Goal: Task Accomplishment & Management: Complete application form

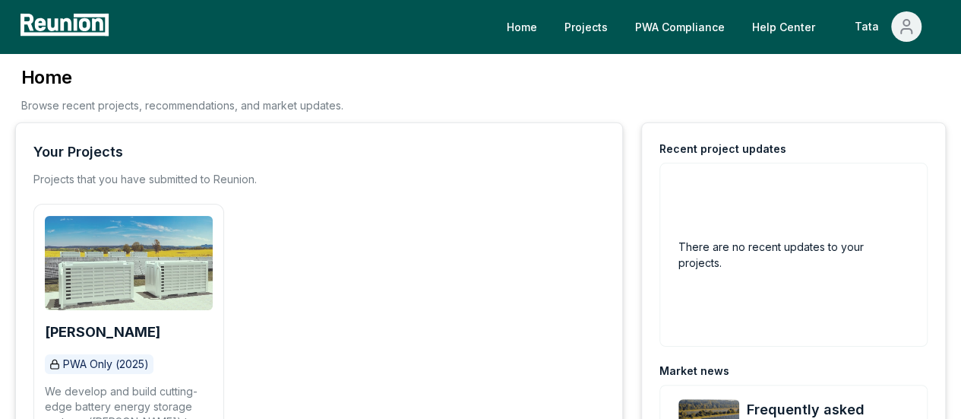
drag, startPoint x: 17, startPoint y: 235, endPoint x: 141, endPoint y: 244, distance: 124.9
click at [32, 237] on div "Your Projects Projects that you have submitted to Reunion. [PERSON_NAME] PWA On…" at bounding box center [319, 374] width 608 height 504
click at [141, 244] on img at bounding box center [129, 263] width 168 height 94
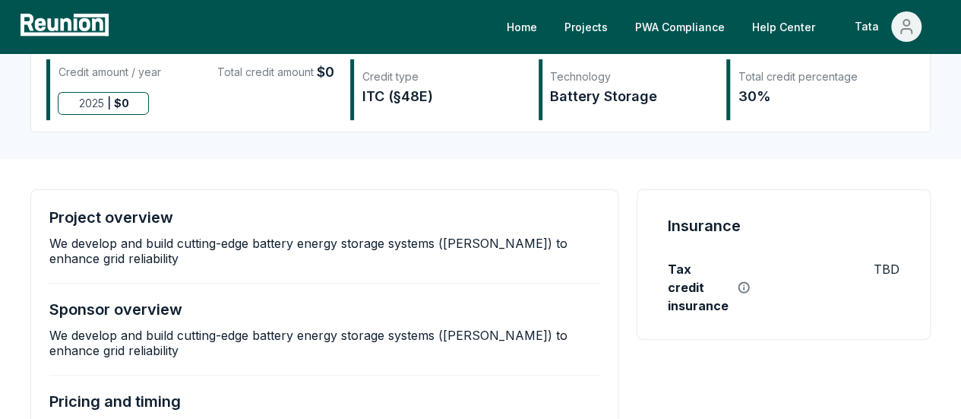
scroll to position [152, 0]
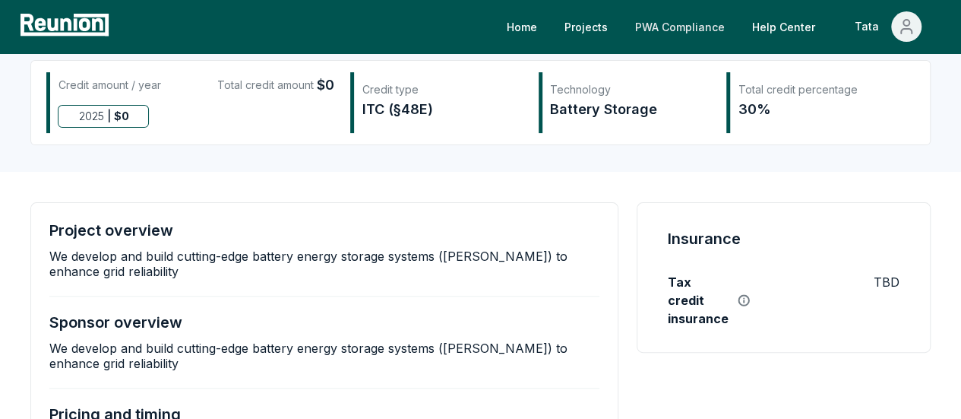
click at [685, 24] on link "PWA Compliance" at bounding box center [680, 26] width 114 height 30
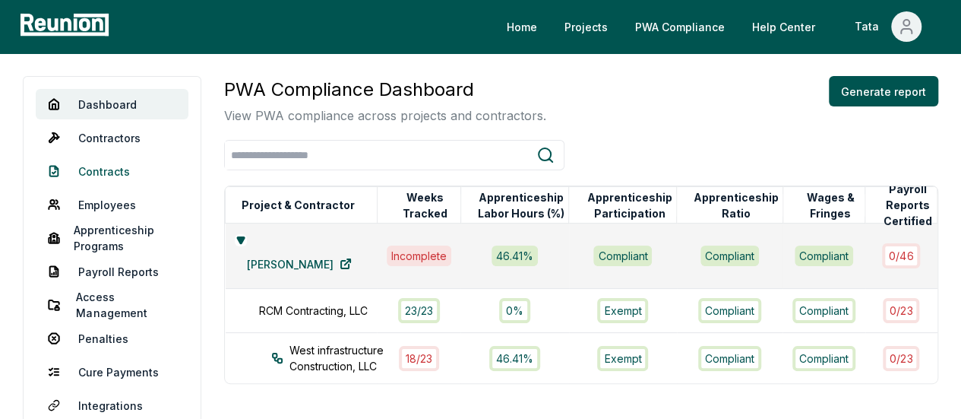
click at [120, 165] on link "Contracts" at bounding box center [112, 171] width 153 height 30
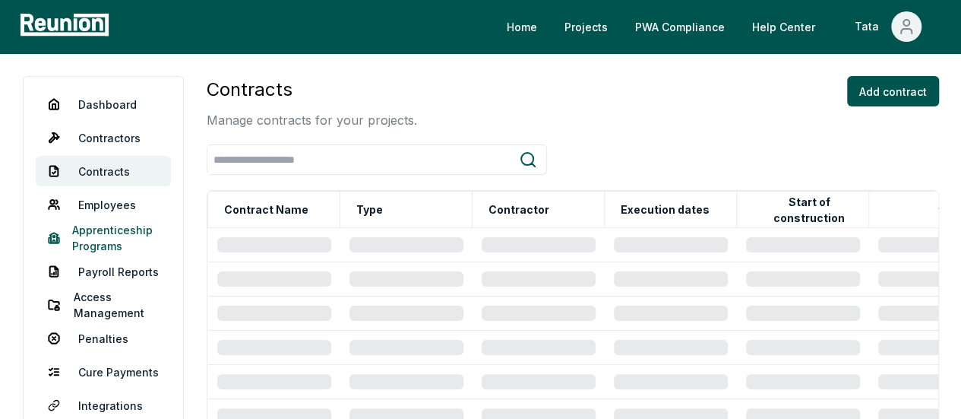
click at [98, 239] on link "Apprenticeship Programs" at bounding box center [103, 238] width 135 height 30
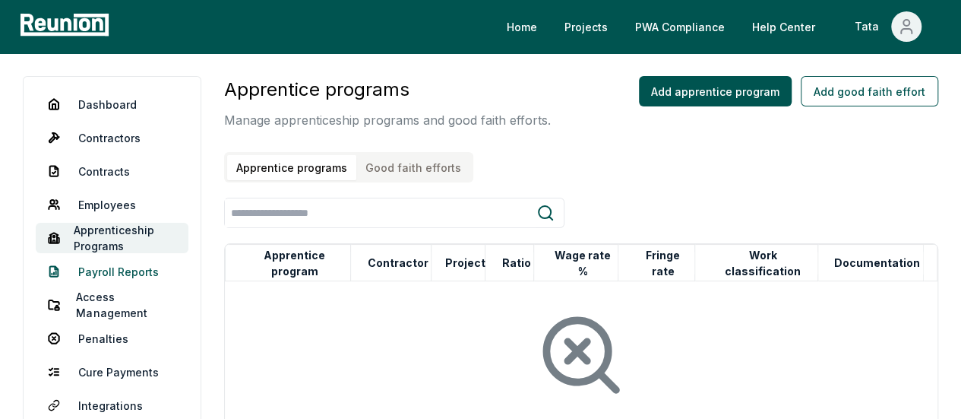
click at [139, 264] on link "Payroll Reports" at bounding box center [112, 271] width 153 height 30
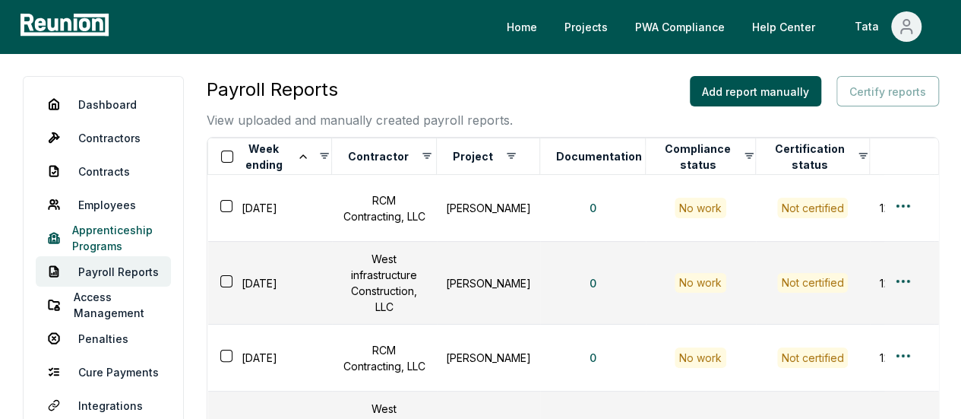
click at [148, 239] on link "Apprenticeship Programs" at bounding box center [103, 238] width 135 height 30
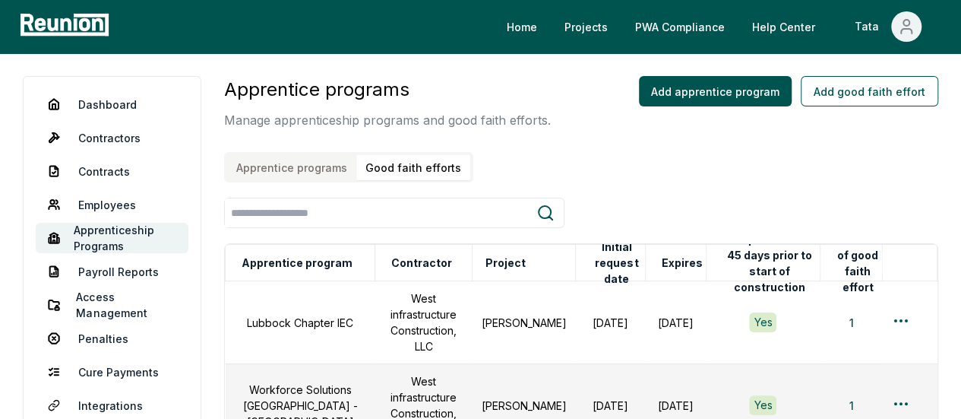
click at [387, 166] on button "Good faith efforts" at bounding box center [413, 167] width 114 height 25
click at [876, 93] on button "Add good faith effort" at bounding box center [869, 91] width 137 height 30
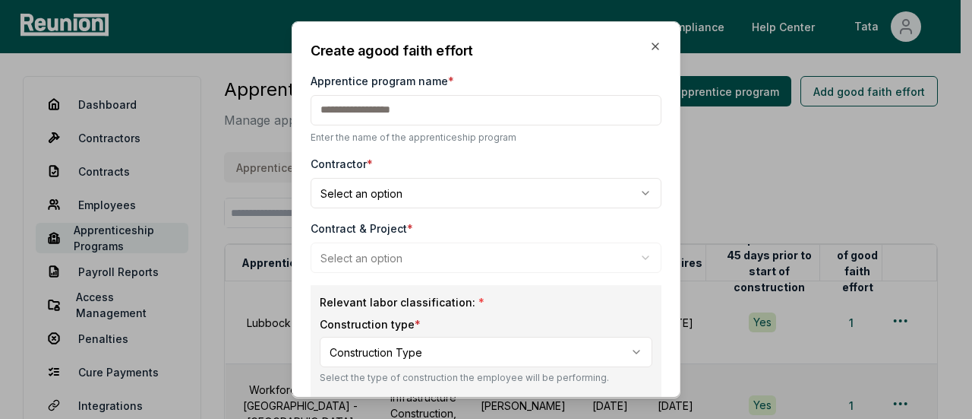
drag, startPoint x: 402, startPoint y: 115, endPoint x: 403, endPoint y: 125, distance: 9.9
click at [402, 115] on input "Apprentice program name *" at bounding box center [486, 110] width 351 height 30
paste input "**********"
type input "**********"
click at [363, 191] on body "Please visit us on your desktop We're working on making our marketplace mobile-…" at bounding box center [480, 419] width 961 height 839
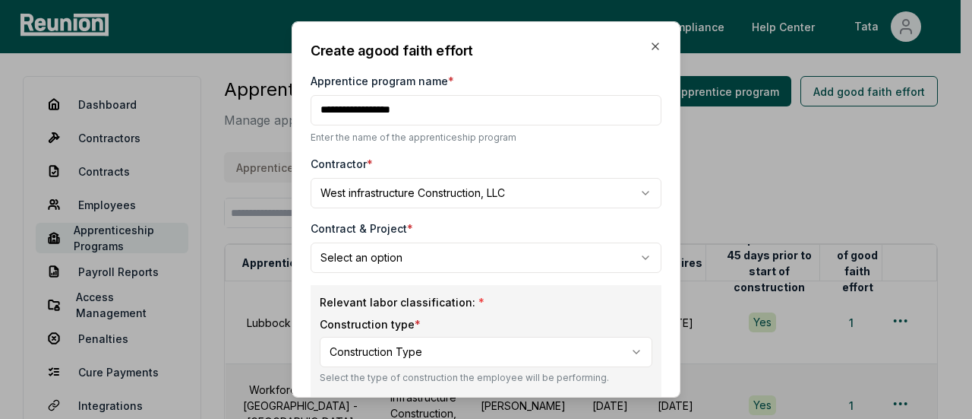
click at [483, 203] on body "Please visit us on your desktop We're working on making our marketplace mobile-…" at bounding box center [480, 419] width 961 height 839
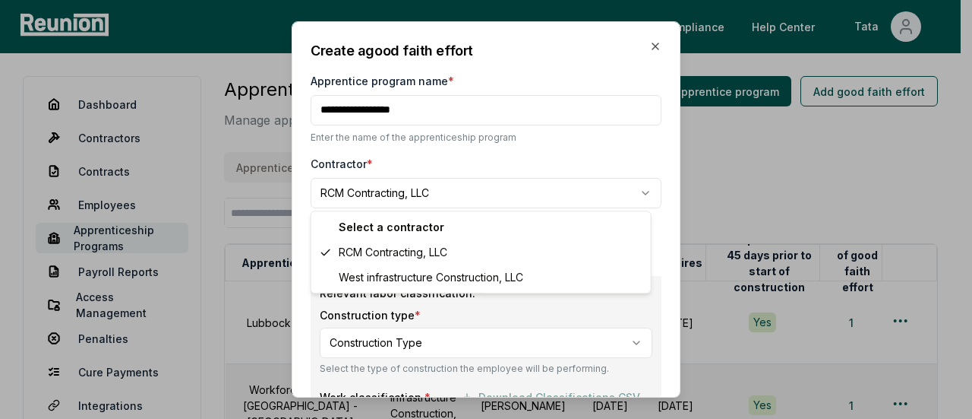
click at [453, 188] on body "Please visit us on your desktop We're working on making our marketplace mobile-…" at bounding box center [480, 419] width 961 height 839
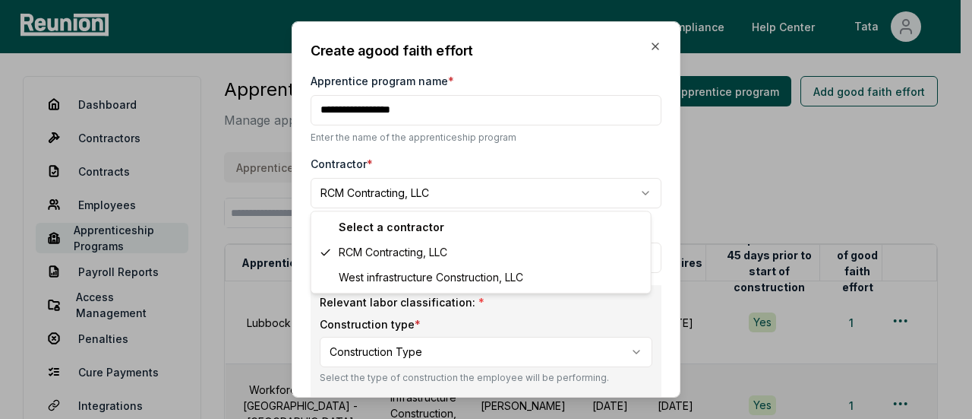
select select "**********"
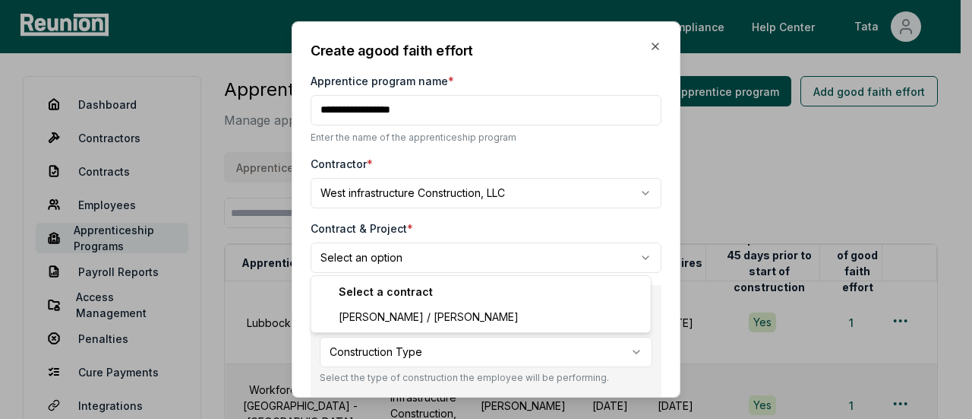
click at [405, 258] on body "Please visit us on your desktop We're working on making our marketplace mobile-…" at bounding box center [480, 419] width 961 height 839
select select "**********"
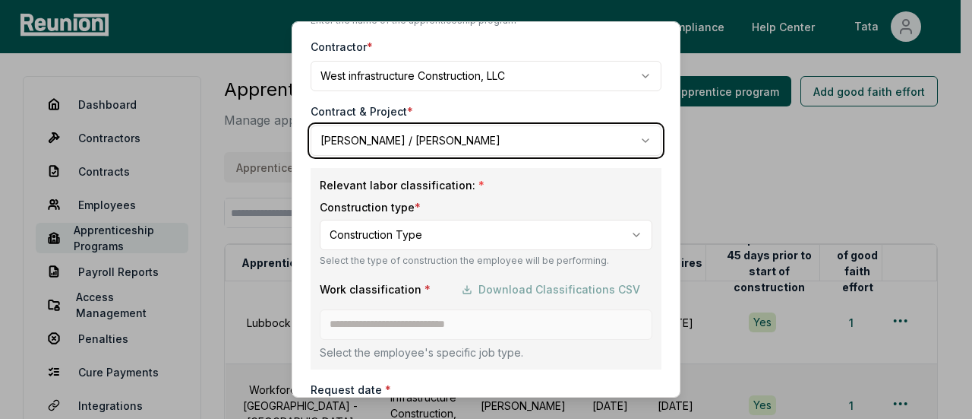
scroll to position [228, 0]
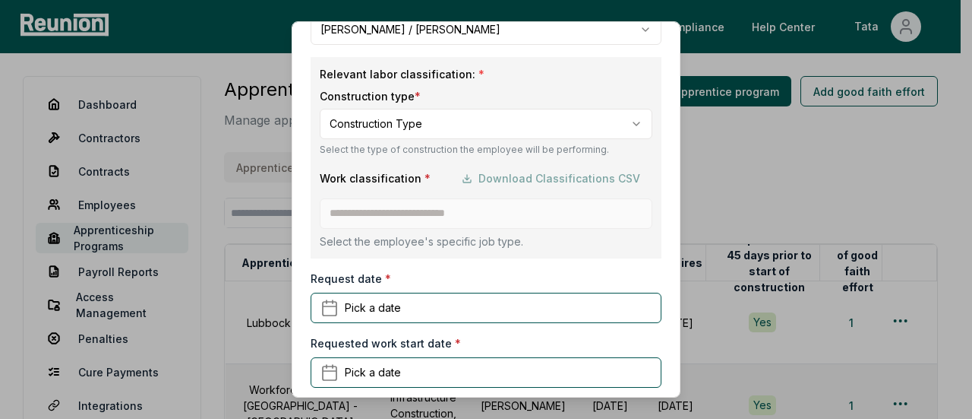
click at [401, 129] on body "Please visit us on your desktop We're working on making our marketplace mobile-…" at bounding box center [480, 419] width 961 height 839
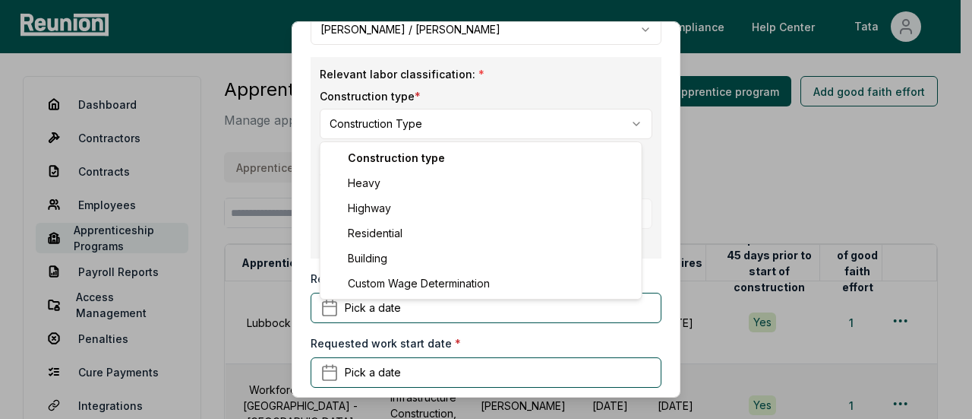
select select "*****"
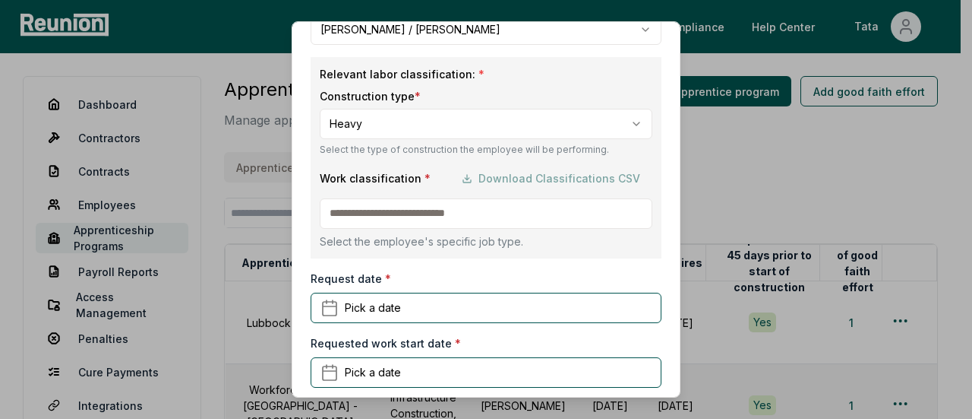
click at [381, 207] on input at bounding box center [486, 213] width 333 height 30
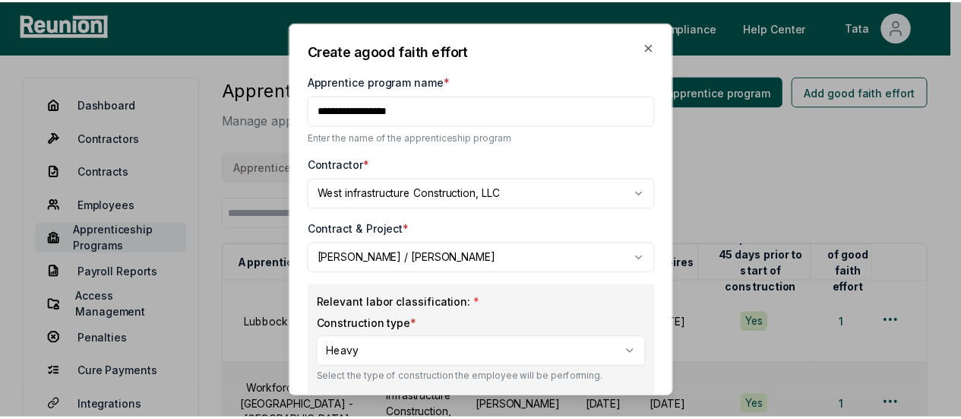
scroll to position [0, 0]
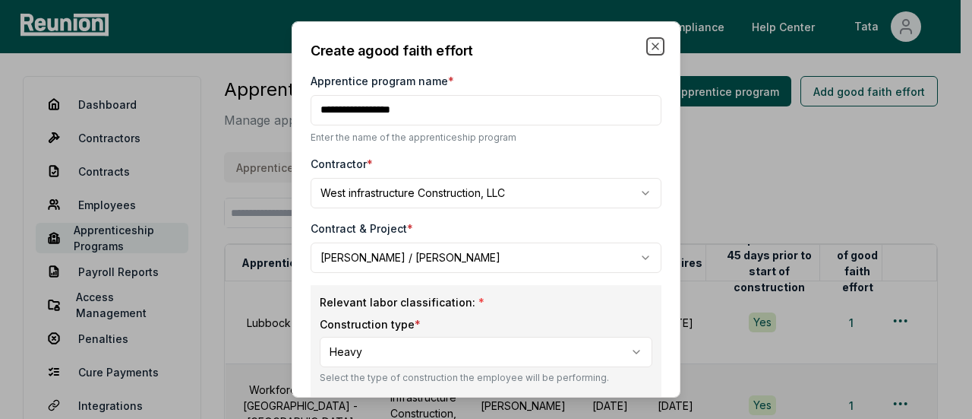
click at [649, 47] on icon "button" at bounding box center [655, 46] width 12 height 12
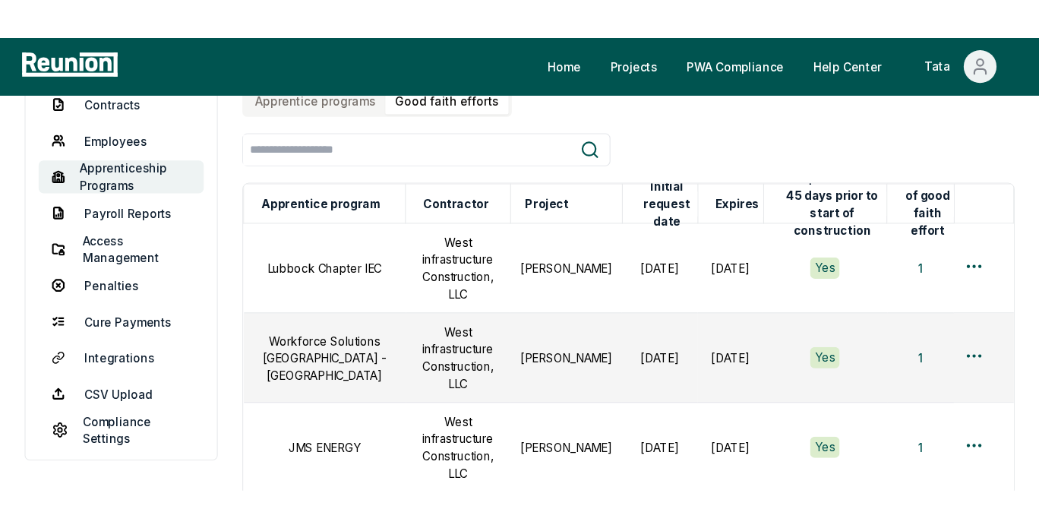
scroll to position [76, 0]
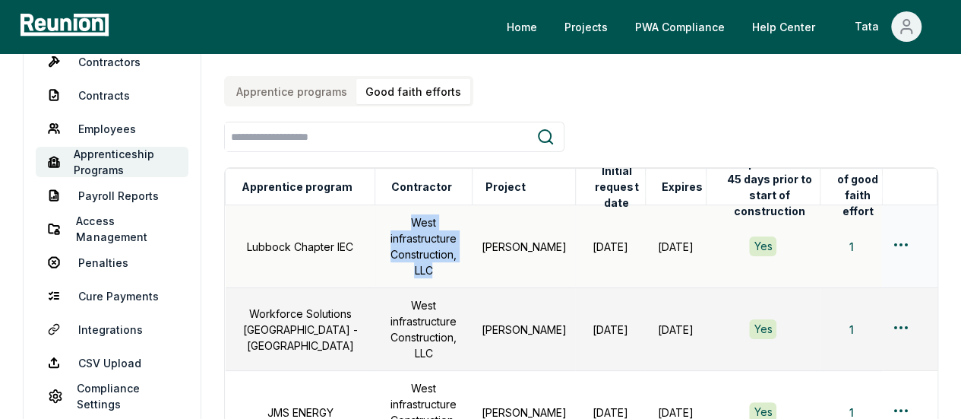
drag, startPoint x: 360, startPoint y: 218, endPoint x: 459, endPoint y: 244, distance: 102.1
click at [459, 244] on td "West infrastructure Construction, LLC" at bounding box center [423, 246] width 97 height 83
copy td "West infrastructure Construction, LLC"
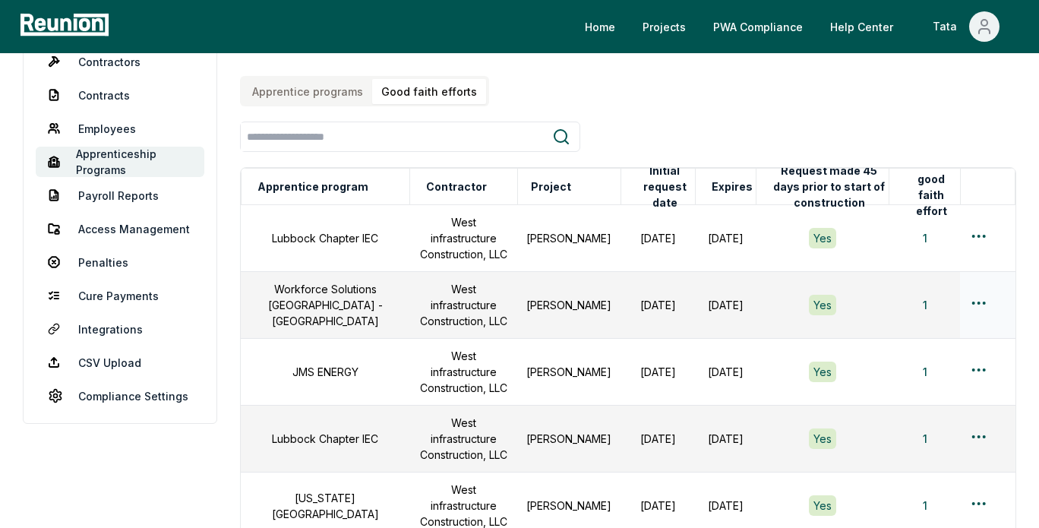
click at [696, 272] on td "June 30, 2026" at bounding box center [726, 305] width 61 height 67
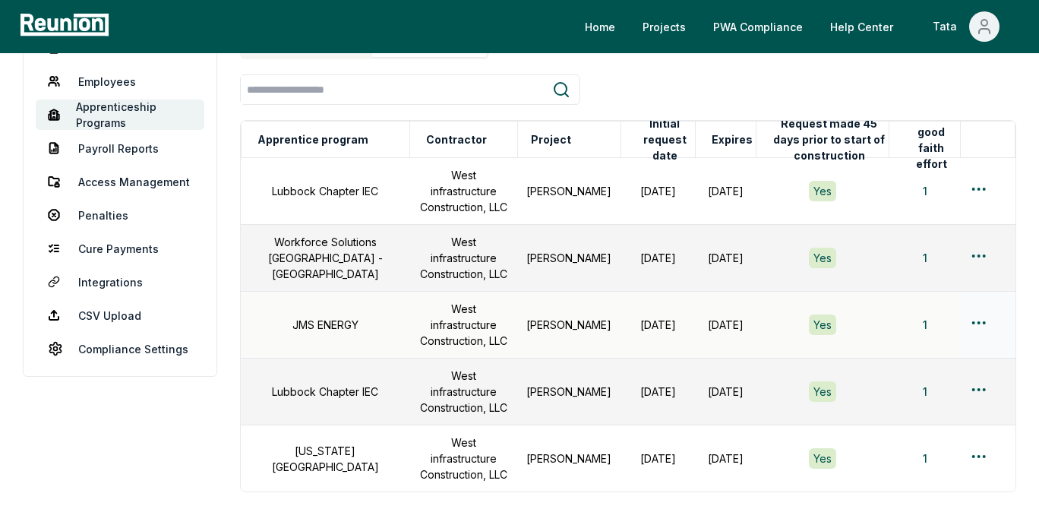
scroll to position [102, 0]
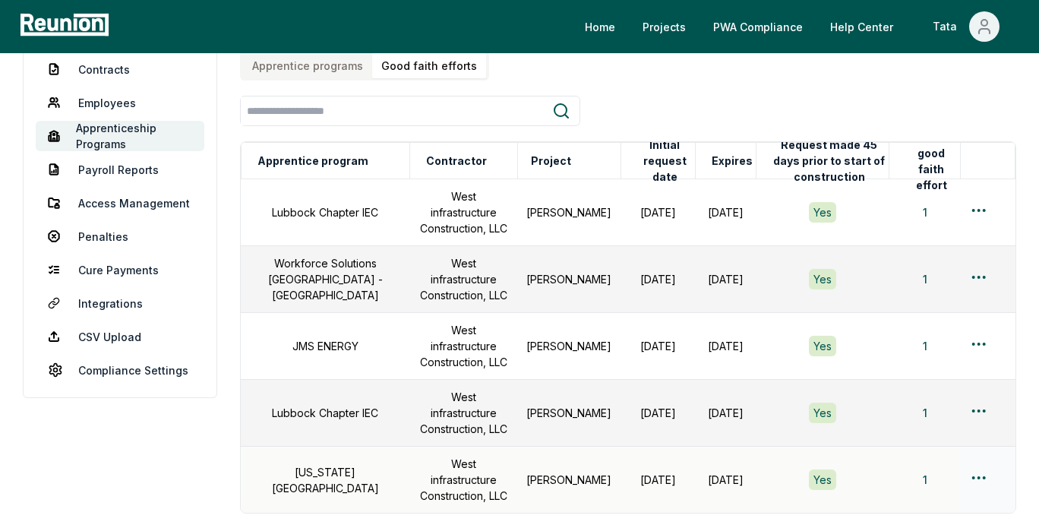
drag, startPoint x: 908, startPoint y: 481, endPoint x: 854, endPoint y: 416, distance: 84.1
click at [906, 418] on div "Apprentice programs Manage apprenticeship programs and good faith efforts. Appr…" at bounding box center [628, 304] width 776 height 661
drag, startPoint x: 398, startPoint y: 197, endPoint x: 499, endPoint y: 218, distance: 103.2
click at [499, 218] on td "West infrastructure Construction, LLC" at bounding box center [464, 212] width 108 height 67
drag, startPoint x: 479, startPoint y: 502, endPoint x: 490, endPoint y: 493, distance: 14.6
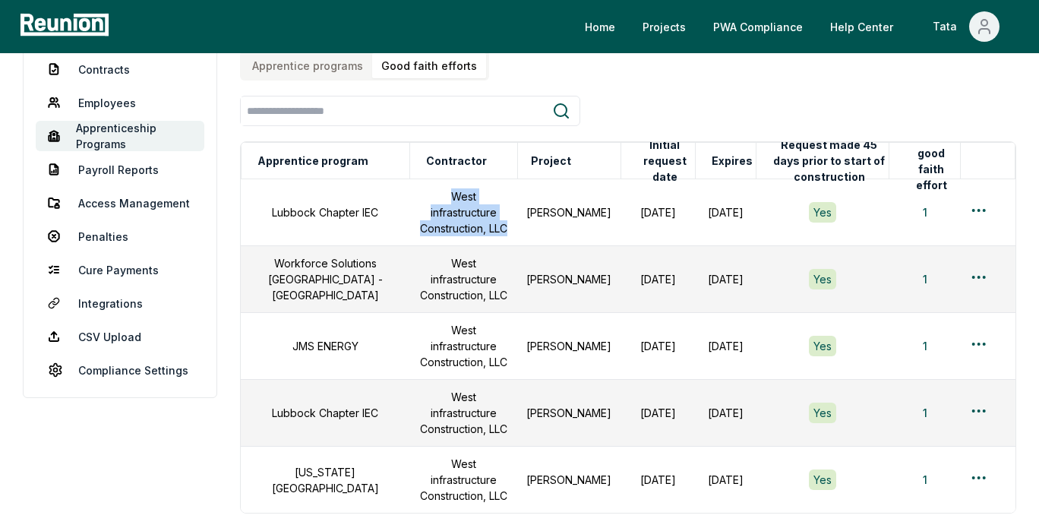
click at [480, 418] on div "Apprentice programs Manage apprenticeship programs and good faith efforts. Appr…" at bounding box center [628, 304] width 776 height 661
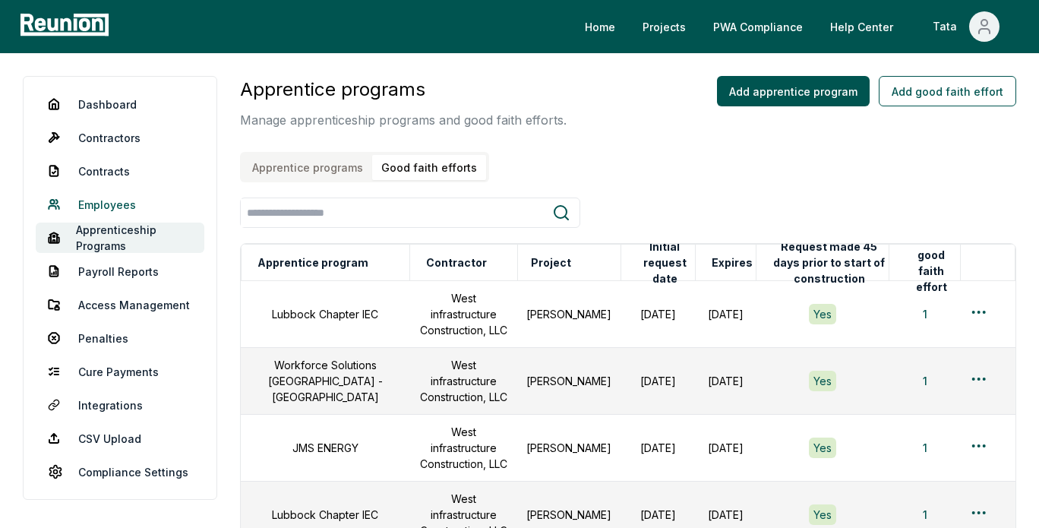
scroll to position [0, 0]
click at [150, 261] on link "Payroll Reports" at bounding box center [120, 271] width 169 height 30
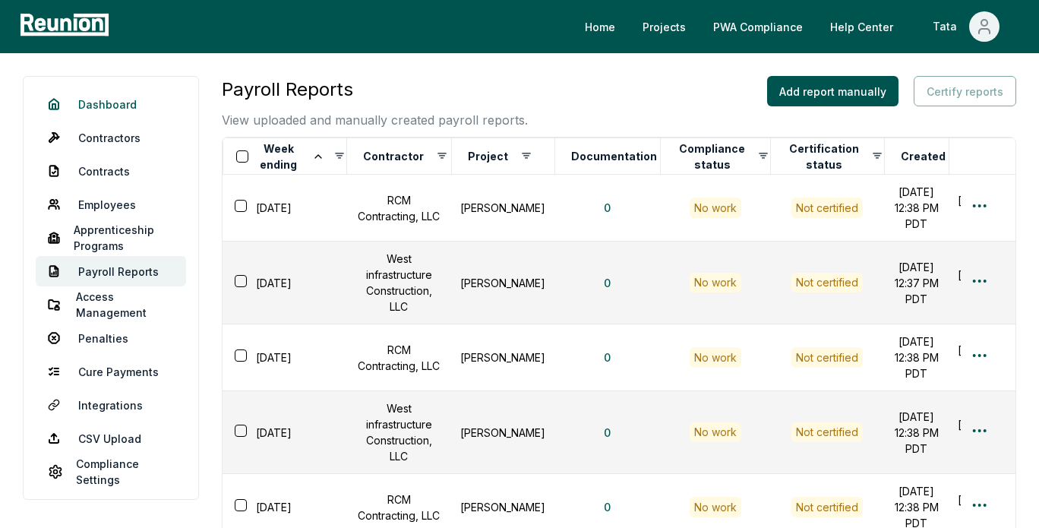
click at [114, 104] on link "Dashboard" at bounding box center [111, 104] width 150 height 30
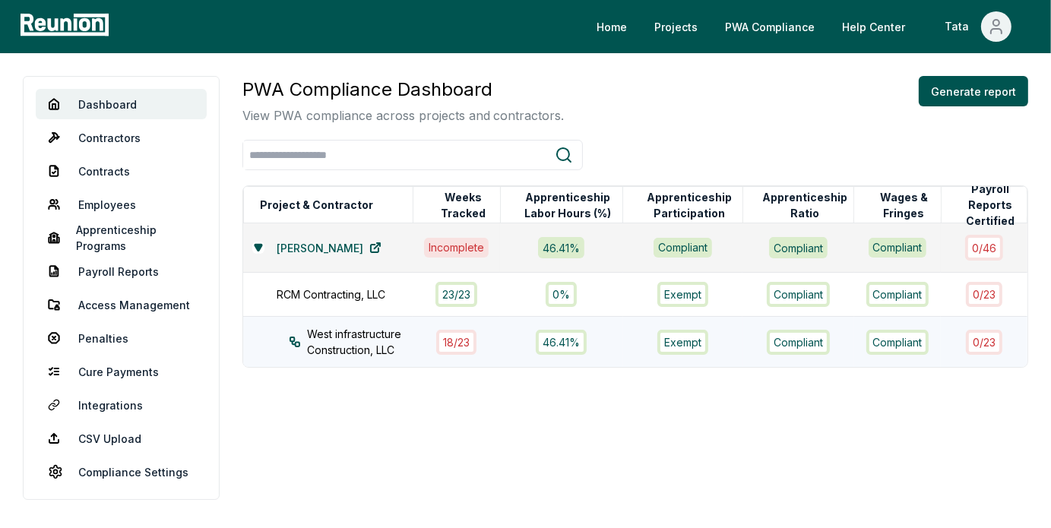
click at [413, 343] on div "West infrastructure Construction, LLC" at bounding box center [364, 342] width 151 height 32
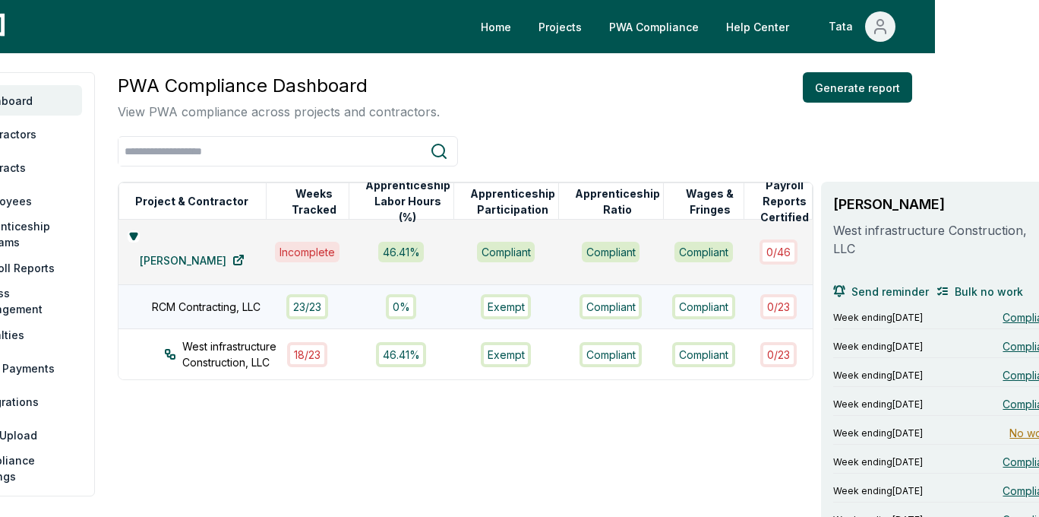
scroll to position [0, 104]
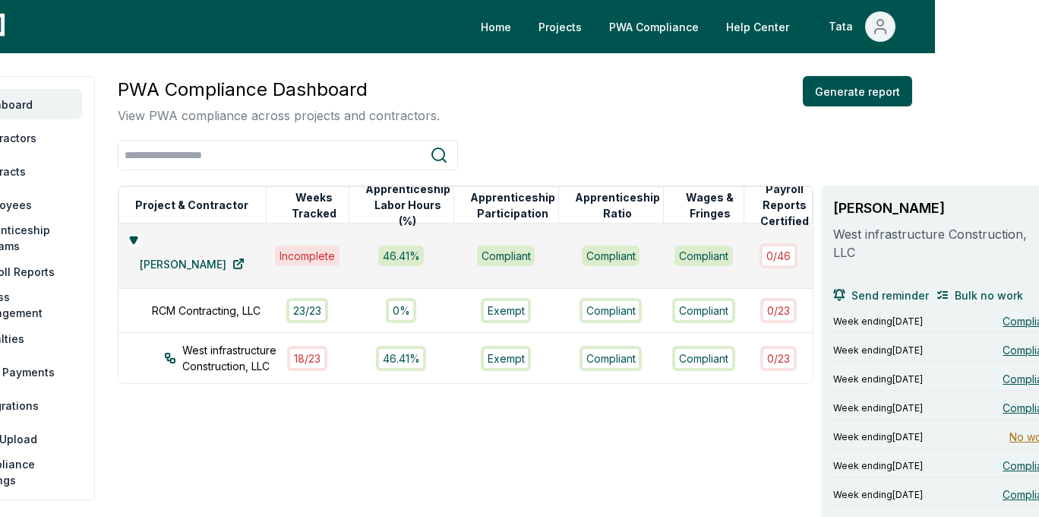
click at [972, 215] on icon at bounding box center [1046, 213] width 12 height 12
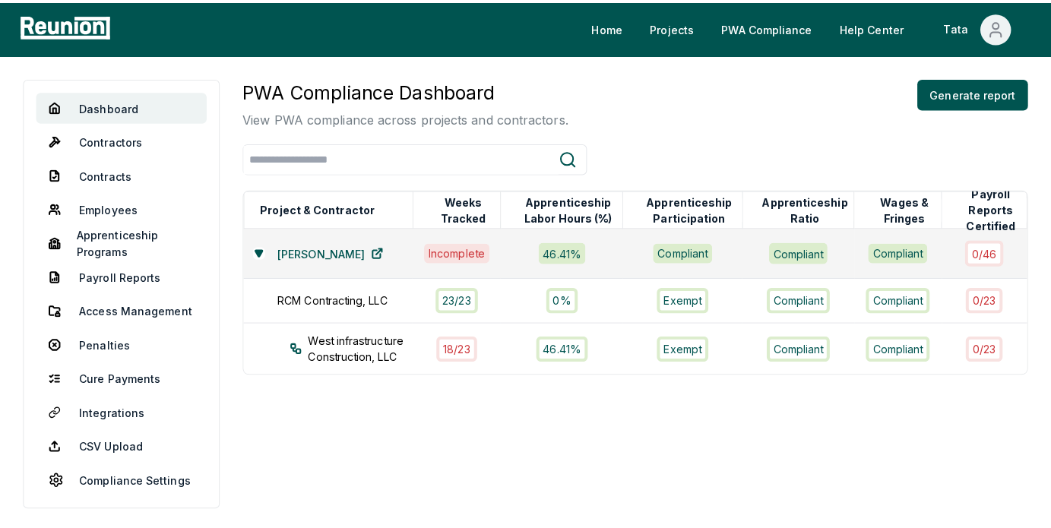
scroll to position [0, 0]
